Goal: Complete application form: Complete application form

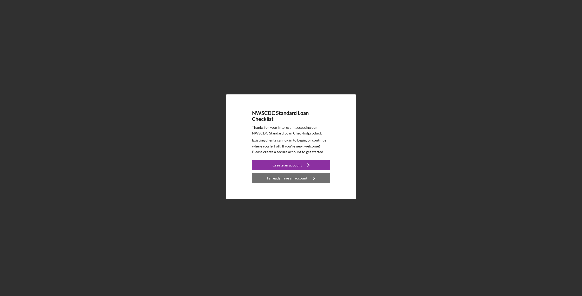
click at [285, 180] on div "I already have an account" at bounding box center [287, 178] width 41 height 10
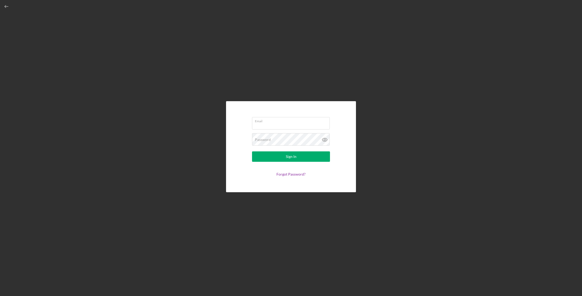
type input "[EMAIL_ADDRESS][DOMAIN_NAME]"
click at [325, 139] on icon at bounding box center [324, 139] width 13 height 13
drag, startPoint x: 255, startPoint y: 123, endPoint x: 270, endPoint y: 146, distance: 27.5
click at [270, 147] on form "Email [EMAIL_ADDRESS][DOMAIN_NAME] Password Sign In Forgot Password?" at bounding box center [291, 146] width 104 height 65
click at [240, 143] on form "Email [EMAIL_ADDRESS][DOMAIN_NAME] Password Sign In Forgot Password?" at bounding box center [291, 146] width 104 height 65
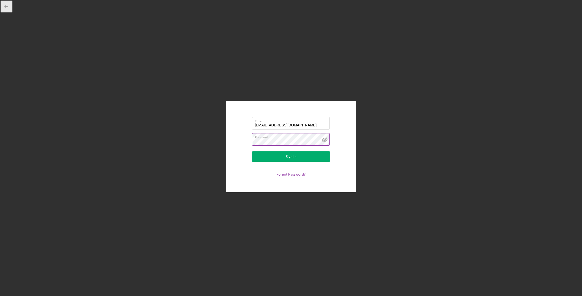
click at [5, 7] on polyline "button" at bounding box center [5, 6] width 1 height 2
